Goal: Find specific page/section: Find specific page/section

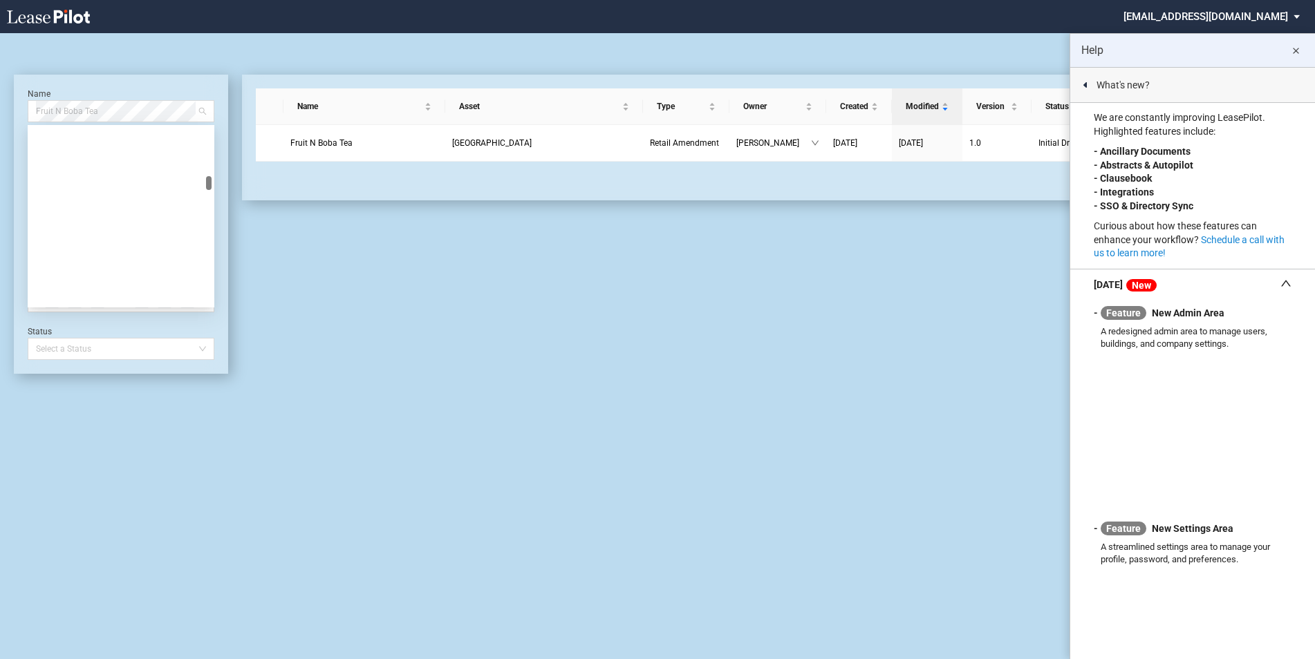
scroll to position [3827, 0]
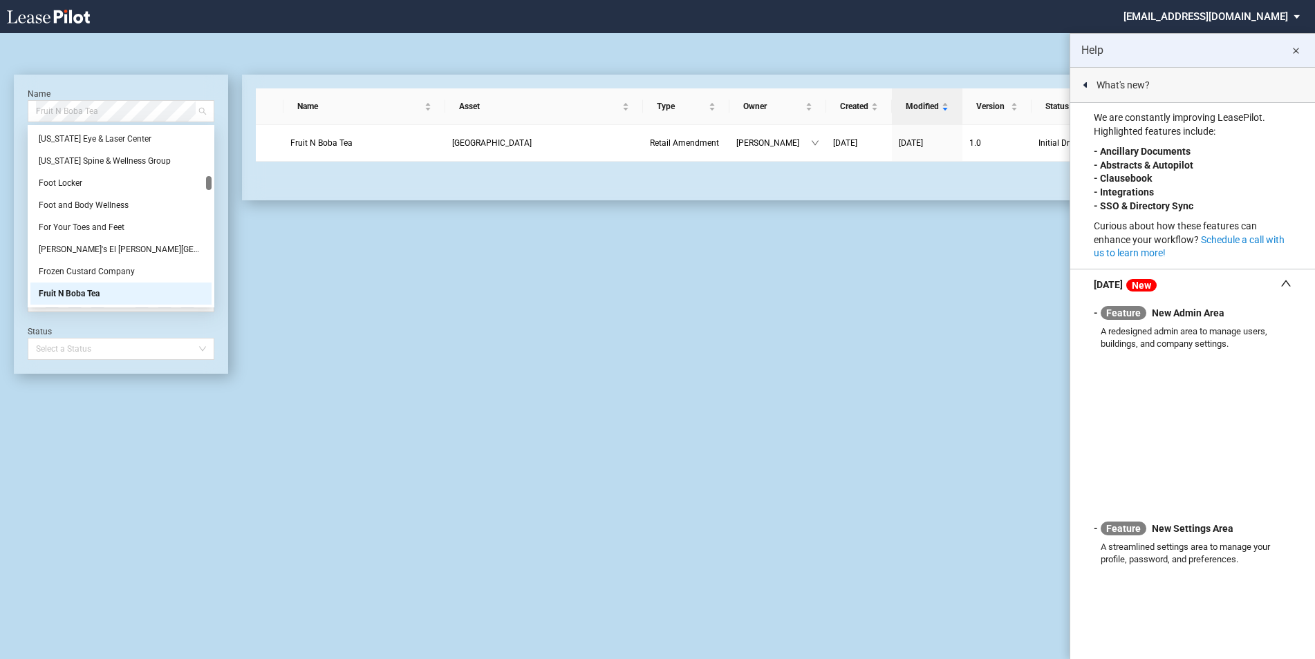
drag, startPoint x: 120, startPoint y: 114, endPoint x: -68, endPoint y: 119, distance: 187.4
click at [0, 119] on html ".bocls-1{fill:#26354a;fill-rule:evenodd} Loading... × [EMAIL_ADDRESS][DOMAIN_NA…" at bounding box center [657, 329] width 1315 height 659
click at [62, 109] on span "Fruit N Boba Tea" at bounding box center [121, 111] width 170 height 21
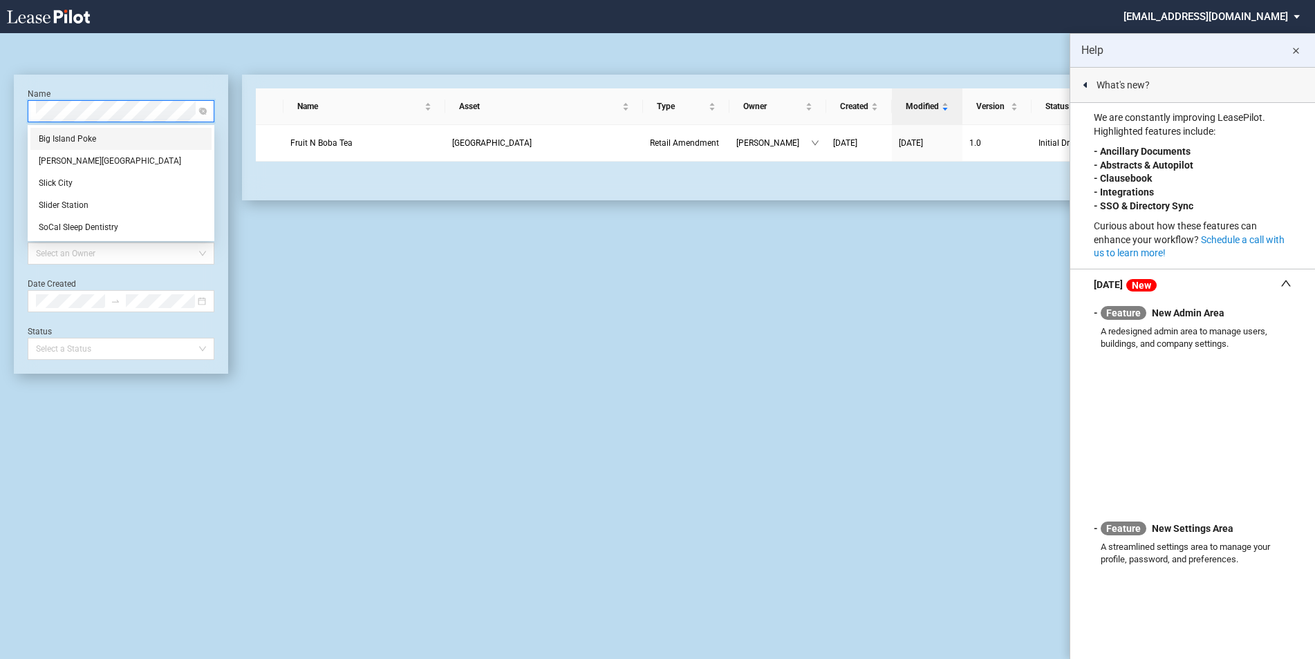
scroll to position [0, 0]
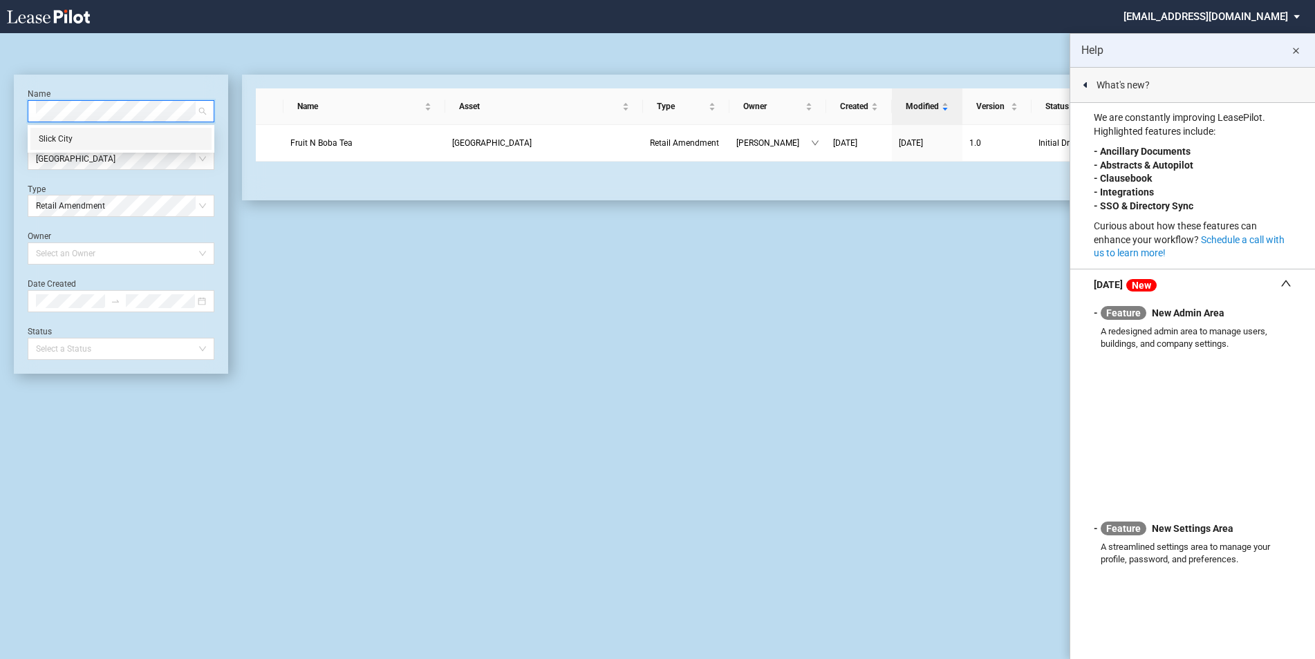
click at [52, 142] on div "Slick City" at bounding box center [121, 139] width 165 height 14
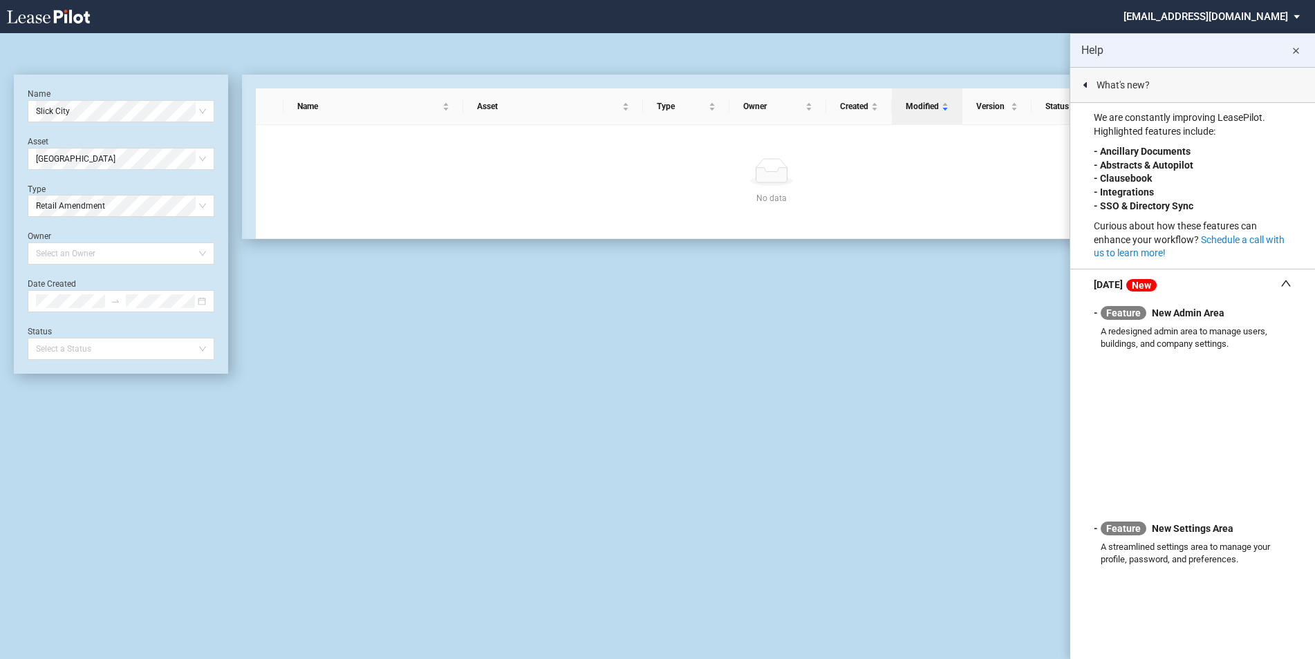
click at [161, 171] on div "Name Slick City Asset [GEOGRAPHIC_DATA] Type Retail Amendment Owner Select an O…" at bounding box center [121, 224] width 187 height 272
click at [156, 167] on span "[GEOGRAPHIC_DATA]" at bounding box center [121, 159] width 170 height 21
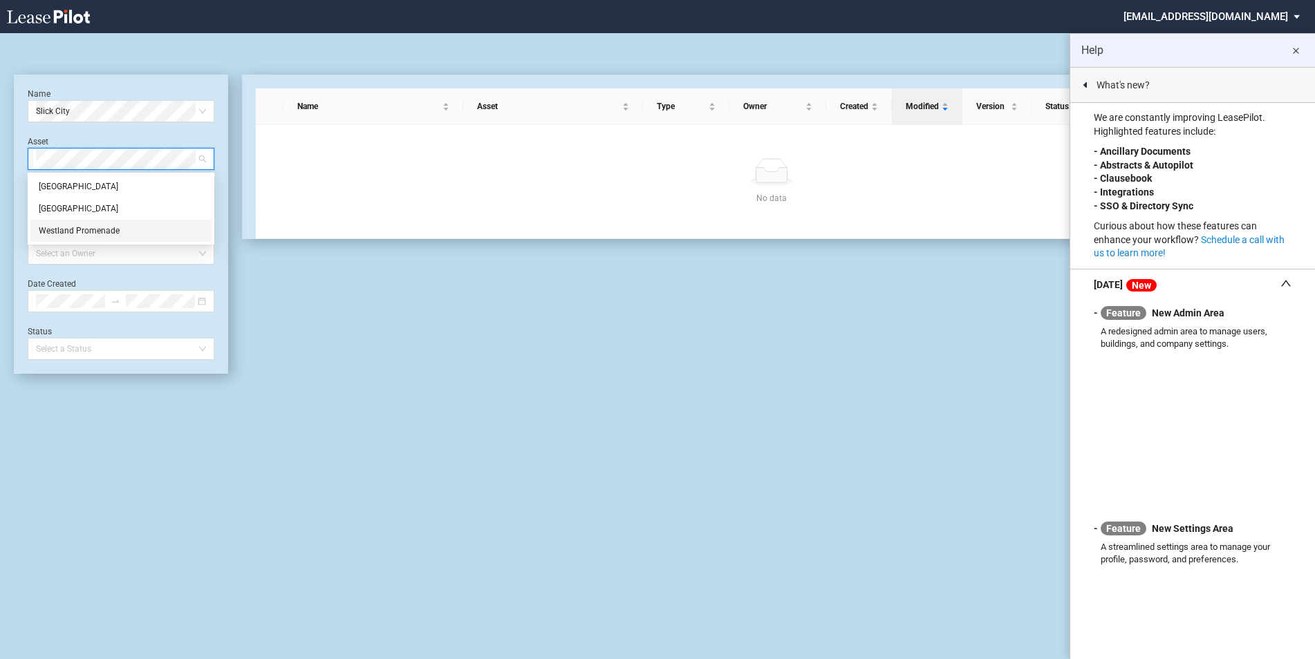
click at [110, 229] on div "Westland Promenade" at bounding box center [121, 231] width 165 height 14
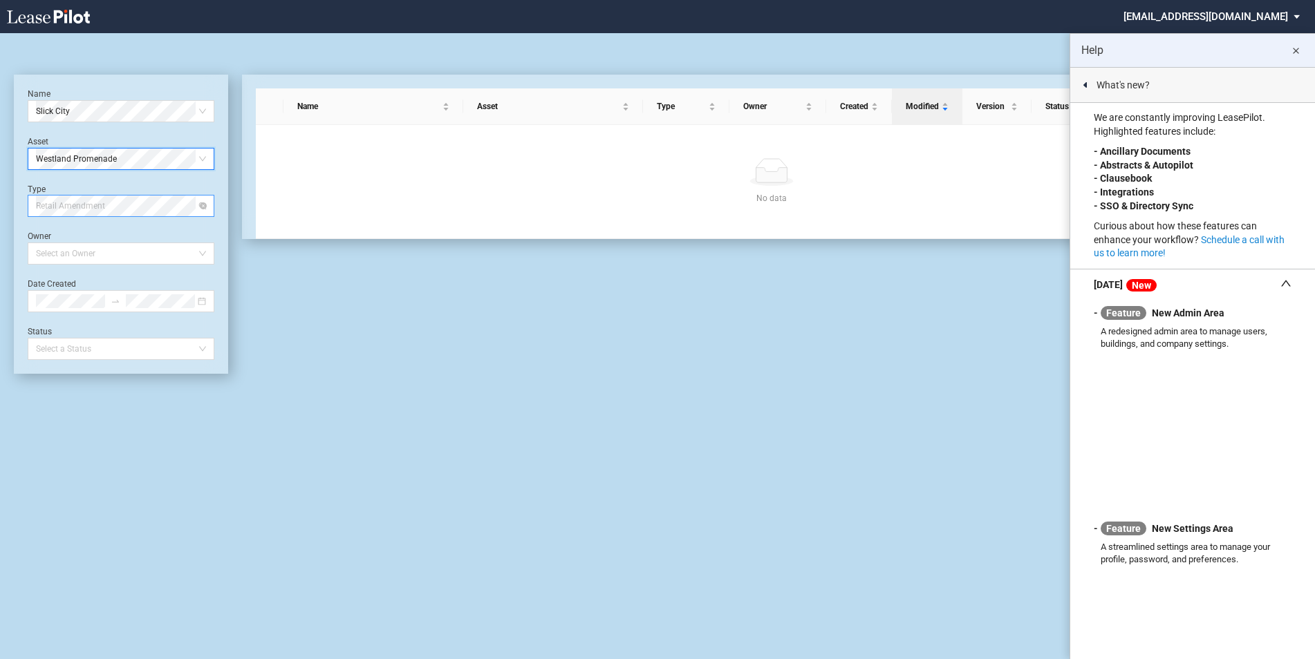
click at [111, 214] on span "Retail Amendment" at bounding box center [121, 206] width 170 height 21
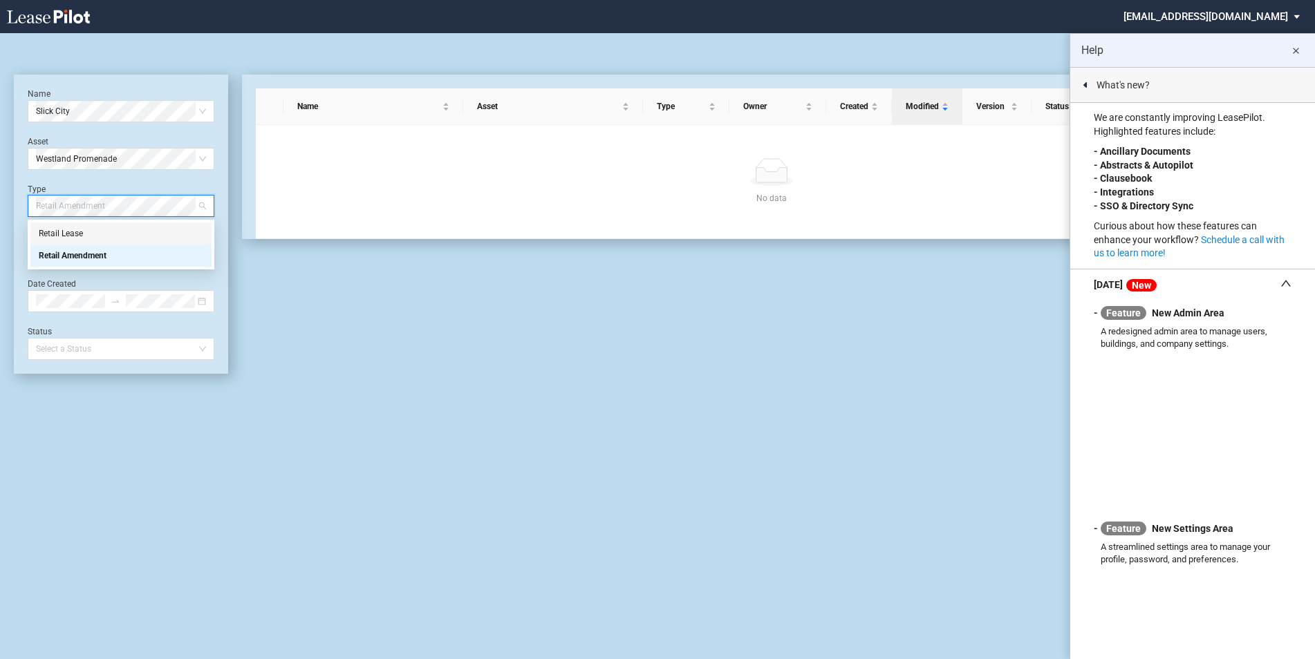
click at [87, 234] on div "Retail Lease" at bounding box center [121, 234] width 165 height 14
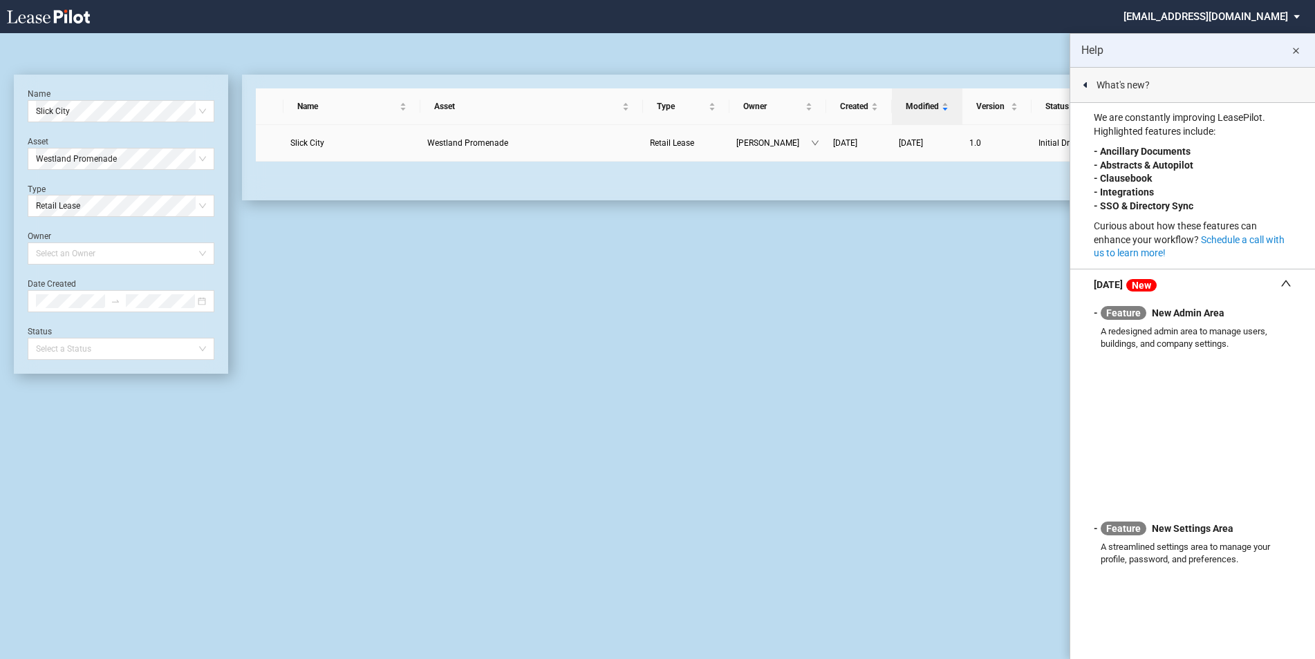
click at [480, 146] on span "Westland Promenade" at bounding box center [467, 143] width 81 height 10
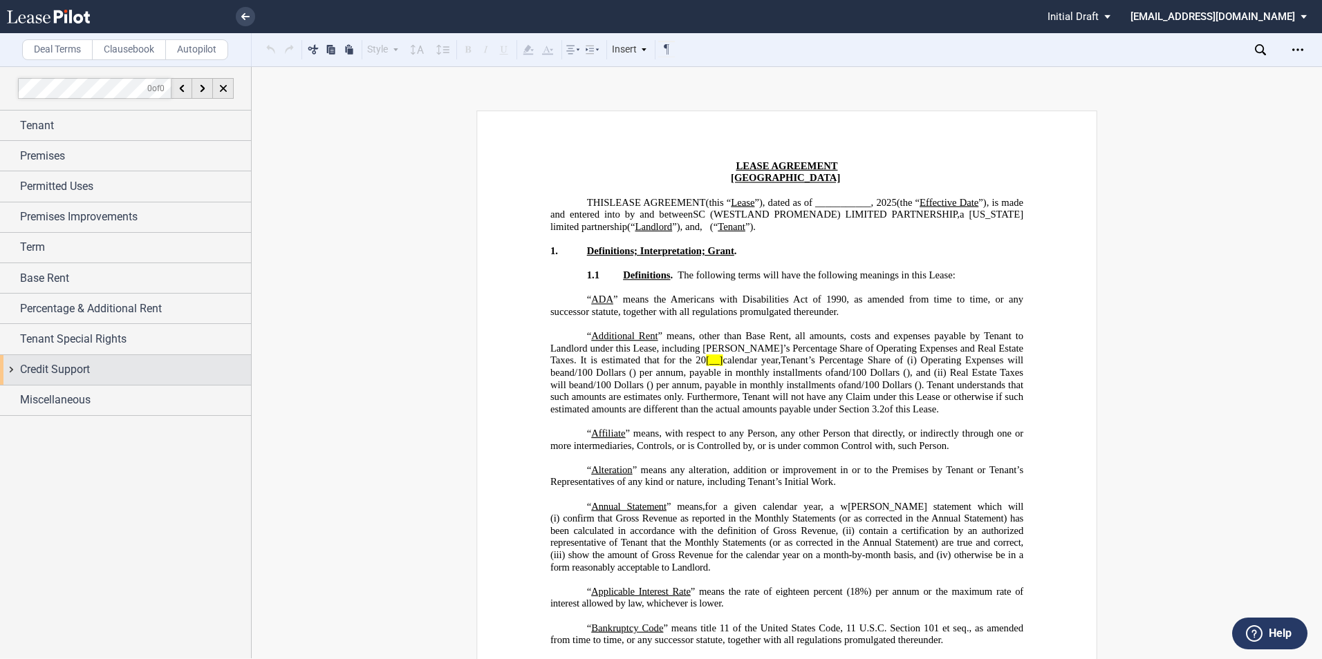
click at [17, 371] on div "Credit Support" at bounding box center [125, 370] width 251 height 30
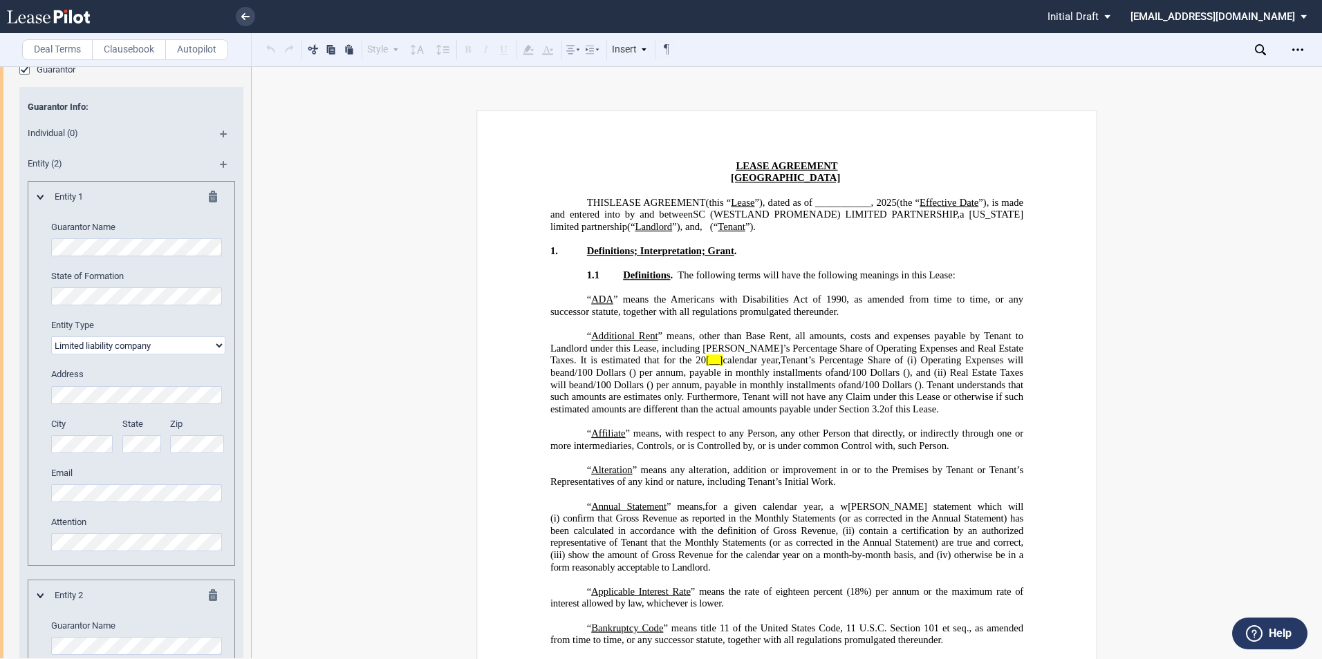
scroll to position [319, 0]
